Goal: Information Seeking & Learning: Learn about a topic

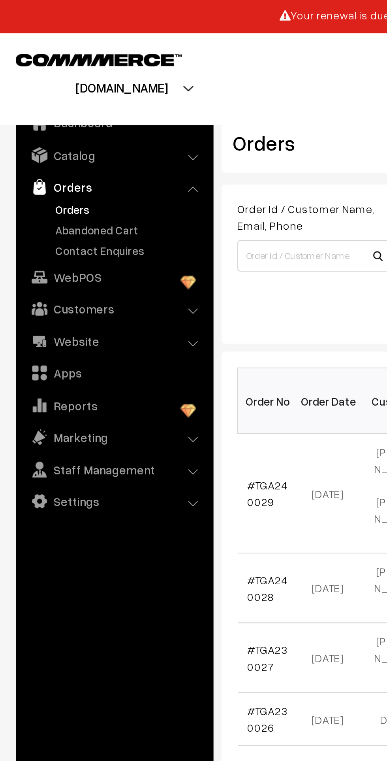
click at [47, 81] on link "Catalog" at bounding box center [57, 77] width 94 height 14
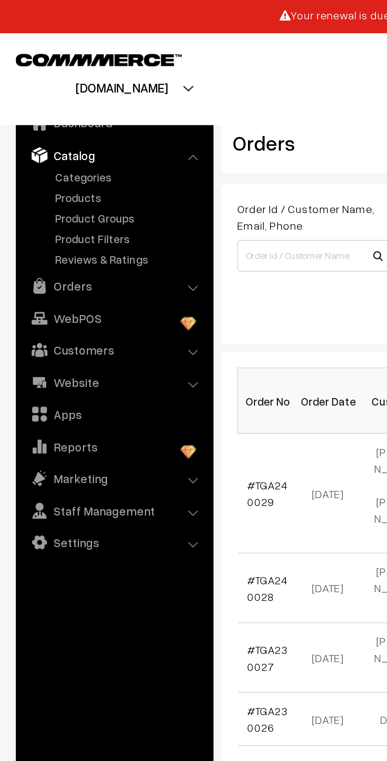
click at [49, 100] on link "Products" at bounding box center [65, 98] width 78 height 8
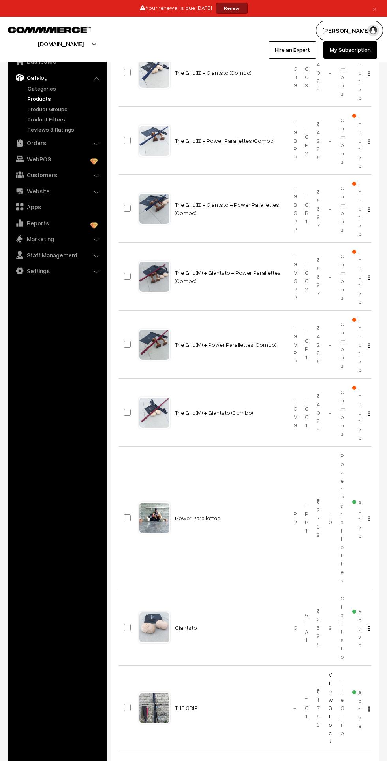
scroll to position [157, 0]
click at [166, 623] on div at bounding box center [155, 627] width 30 height 30
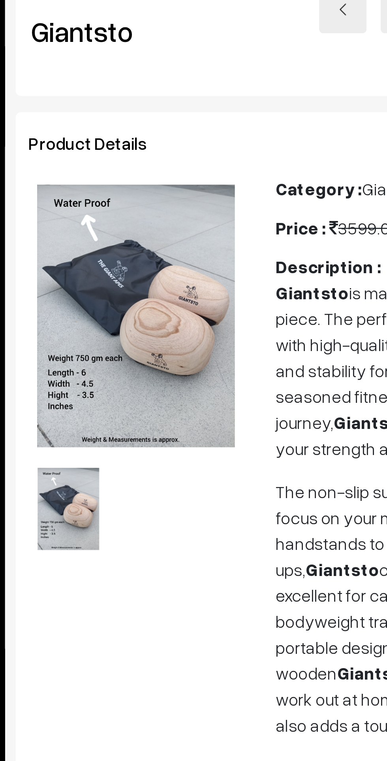
click at [189, 282] on div at bounding box center [155, 681] width 91 height 1099
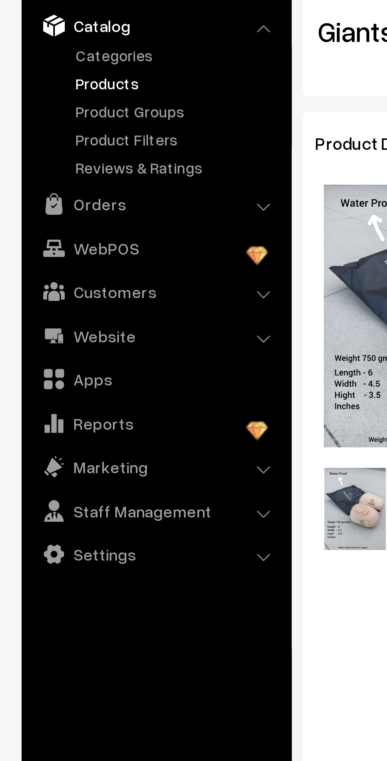
click at [42, 101] on link "Products" at bounding box center [65, 98] width 78 height 8
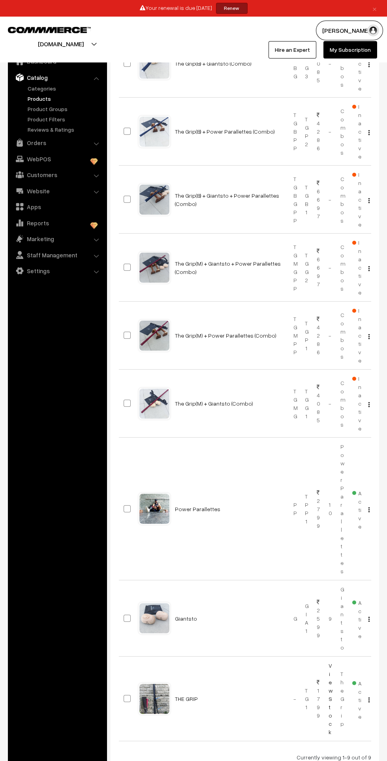
scroll to position [197, 0]
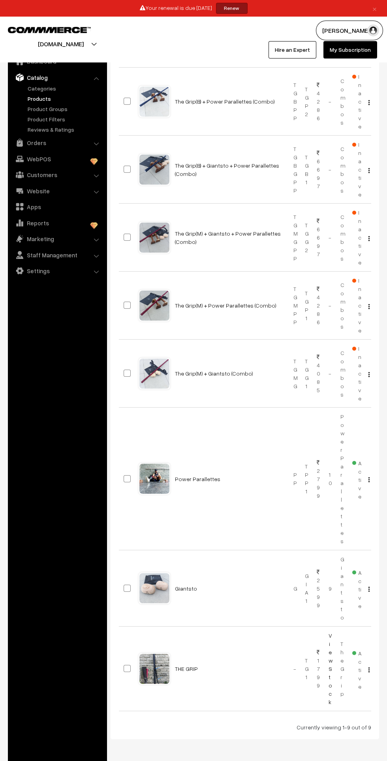
click at [156, 480] on div at bounding box center [155, 479] width 30 height 30
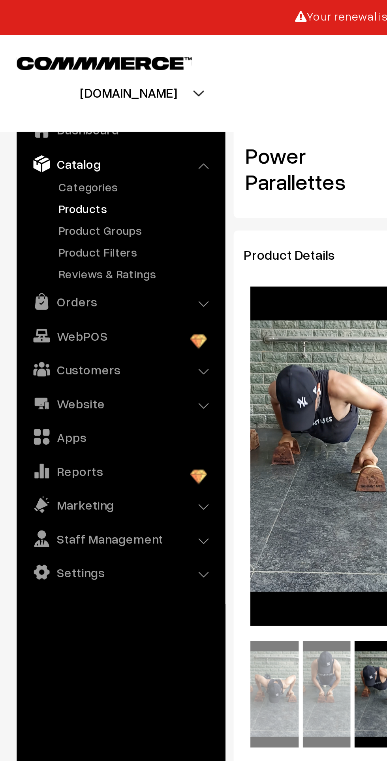
click at [47, 102] on link "Products" at bounding box center [65, 98] width 78 height 8
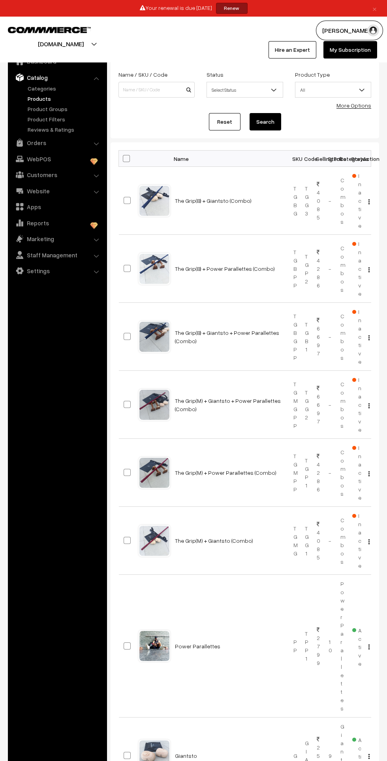
scroll to position [218, 0]
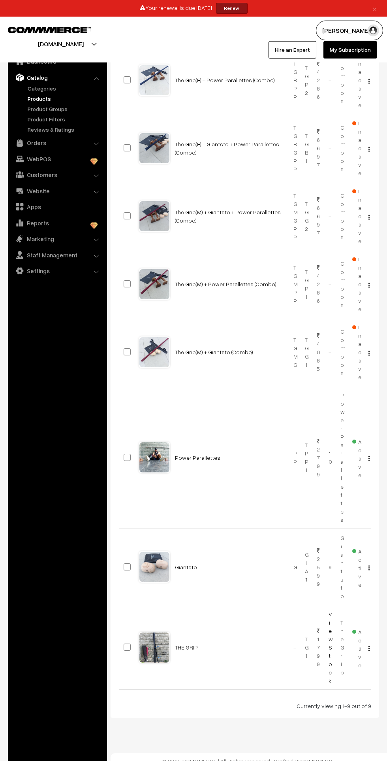
click at [158, 647] on div at bounding box center [155, 648] width 30 height 30
